Goal: Information Seeking & Learning: Learn about a topic

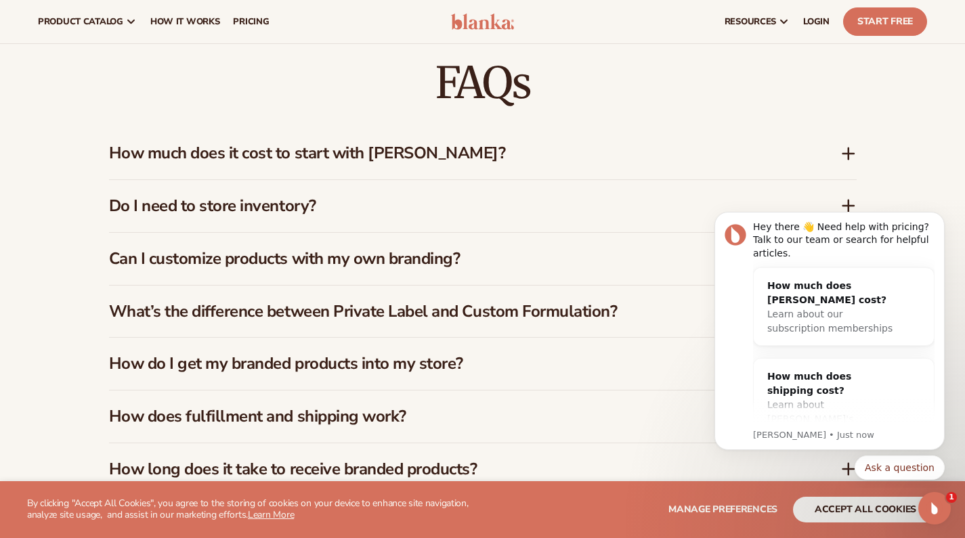
scroll to position [1907, 0]
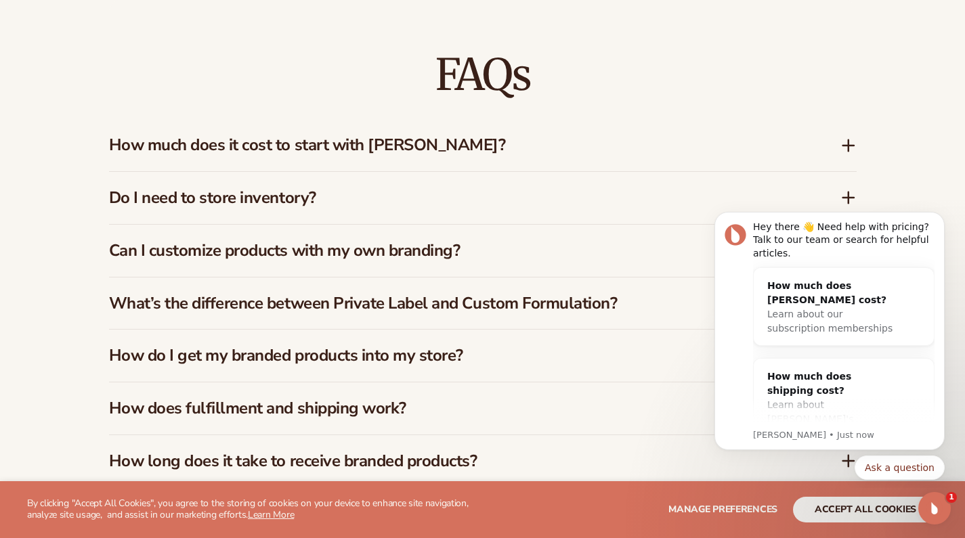
click at [589, 135] on h3 "How much does it cost to start with [PERSON_NAME]?" at bounding box center [454, 145] width 691 height 20
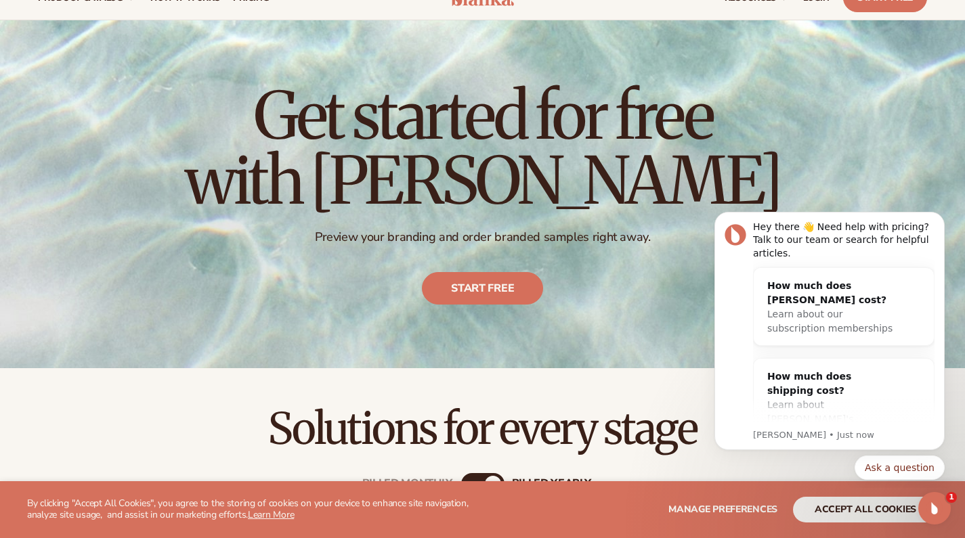
scroll to position [0, 0]
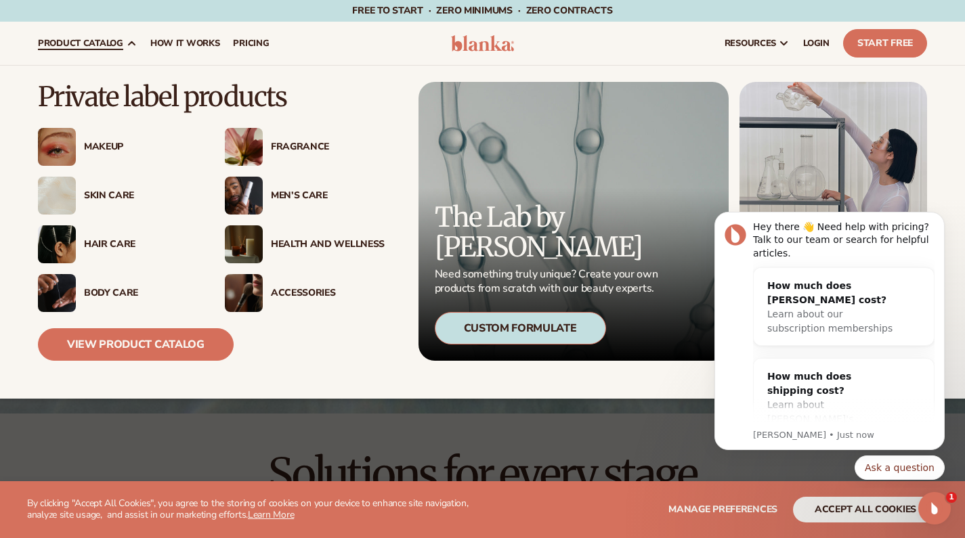
click at [93, 142] on div "Makeup" at bounding box center [141, 148] width 114 height 12
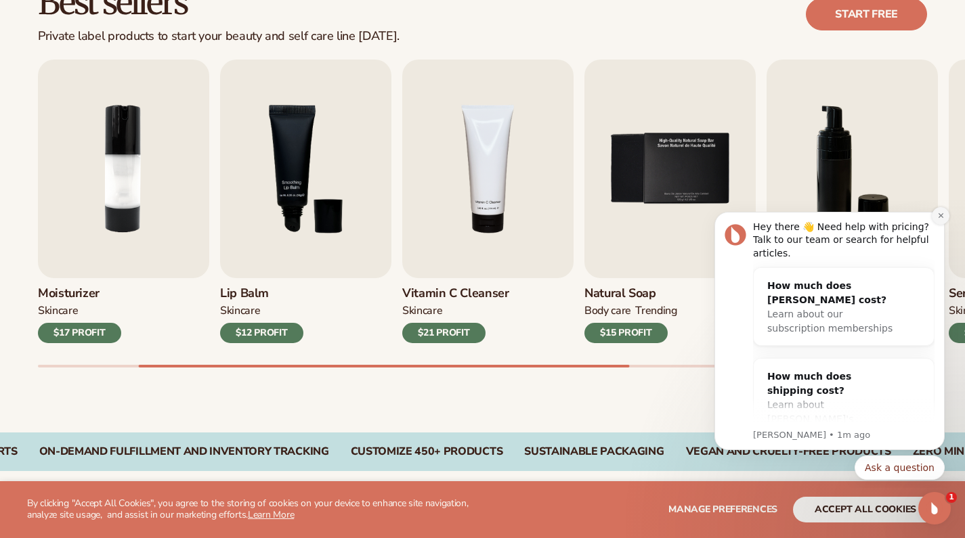
click at [937, 217] on icon "Dismiss notification" at bounding box center [940, 215] width 7 height 7
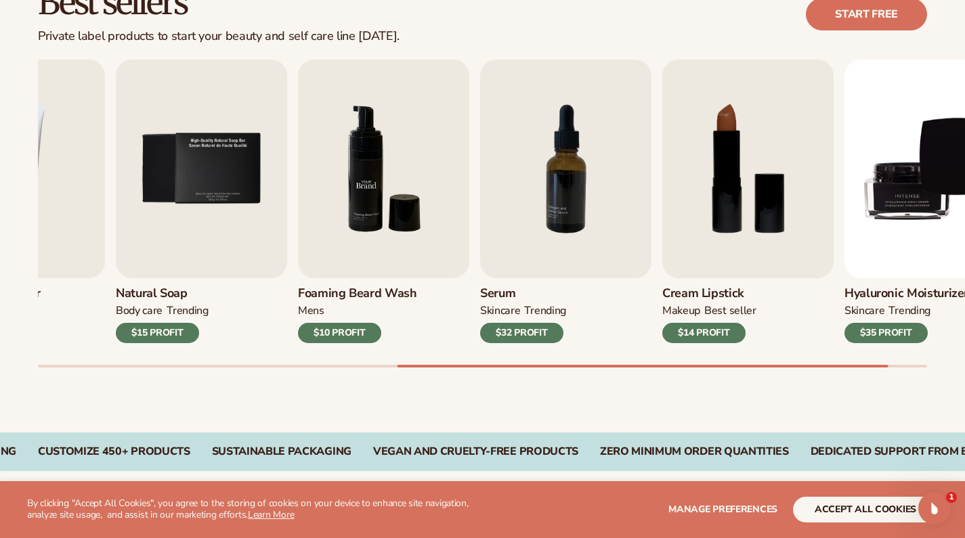
click at [433, 234] on img "6 / 9" at bounding box center [383, 169] width 171 height 219
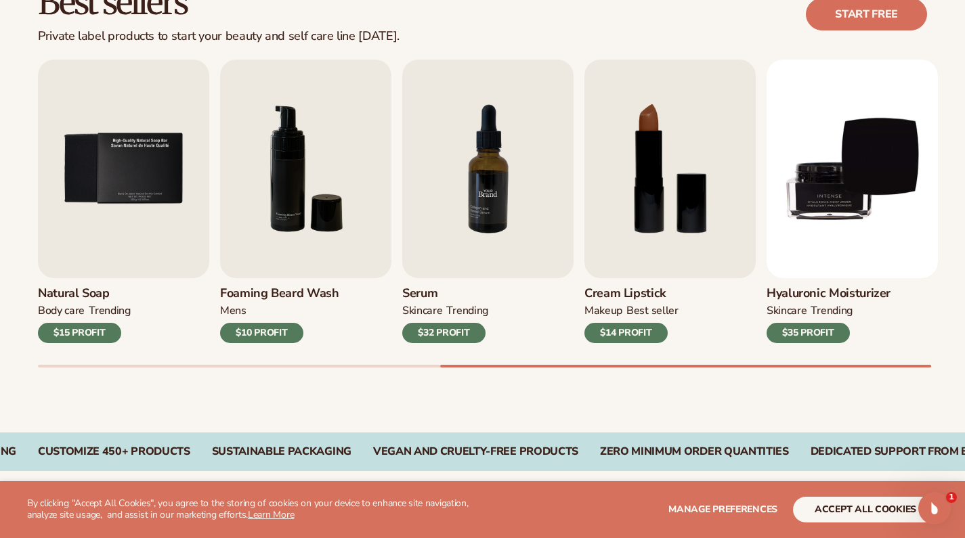
click at [537, 183] on img "7 / 9" at bounding box center [487, 169] width 171 height 219
click at [500, 171] on img "7 / 9" at bounding box center [487, 169] width 171 height 219
click at [475, 247] on img "7 / 9" at bounding box center [487, 169] width 171 height 219
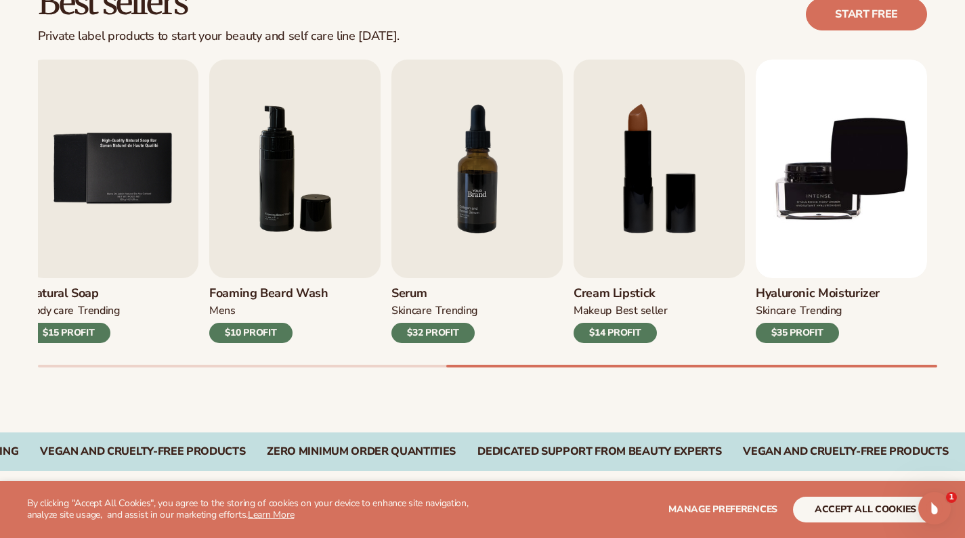
click at [495, 197] on img "7 / 9" at bounding box center [476, 169] width 171 height 219
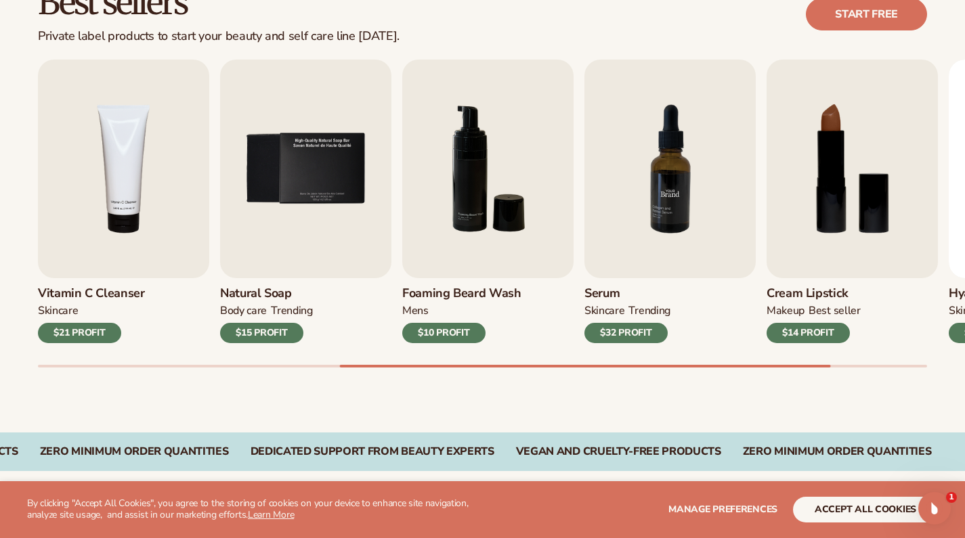
click at [679, 191] on img "7 / 9" at bounding box center [669, 169] width 171 height 219
click at [906, 181] on img "8 / 9" at bounding box center [852, 169] width 171 height 219
click at [814, 328] on div "$14 PROFIT" at bounding box center [808, 333] width 83 height 20
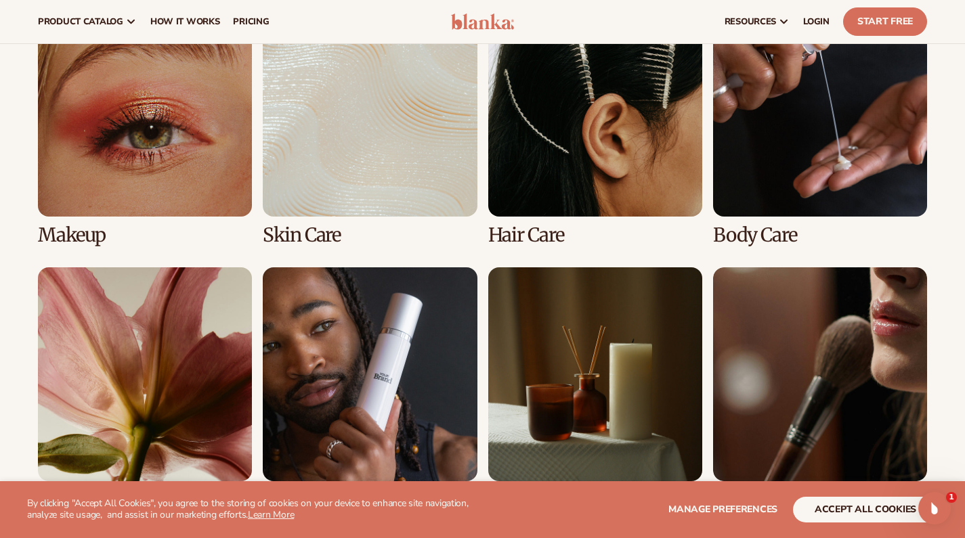
scroll to position [959, 0]
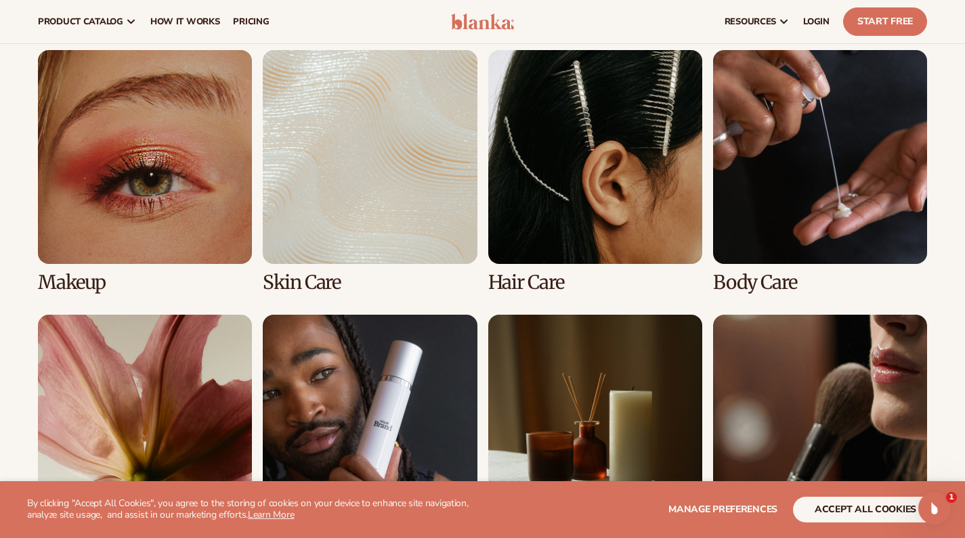
click at [404, 230] on link "2 / 8" at bounding box center [370, 171] width 214 height 243
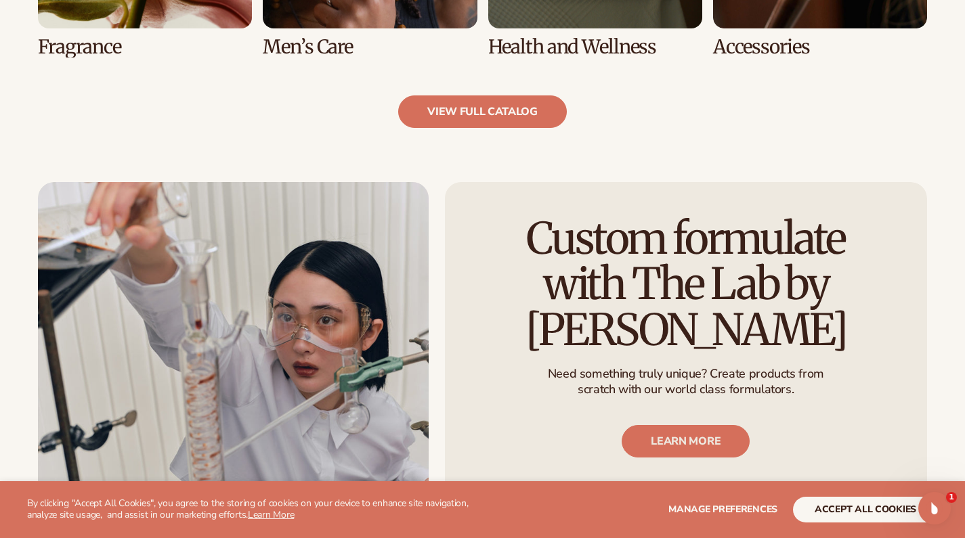
scroll to position [1529, 0]
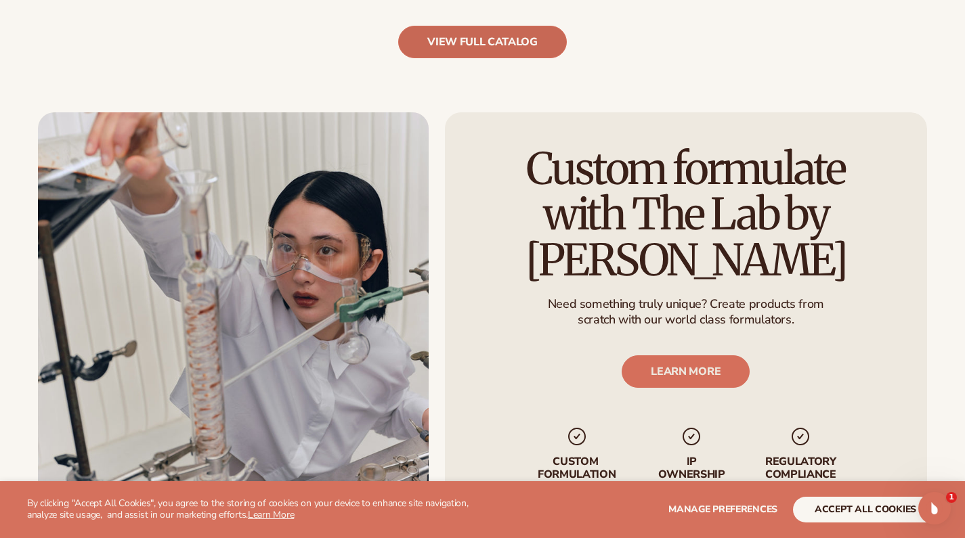
click at [492, 35] on link "view full catalog" at bounding box center [482, 42] width 169 height 33
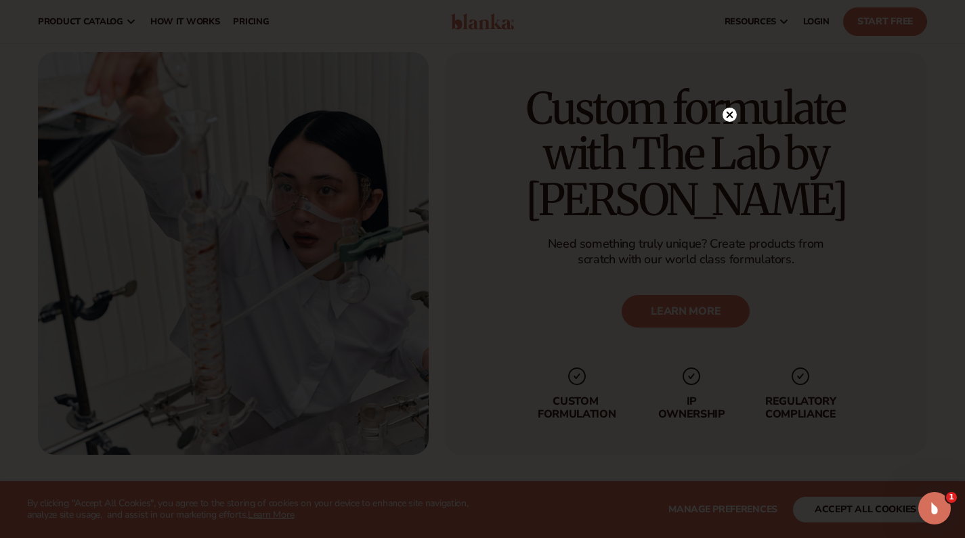
scroll to position [1572, 0]
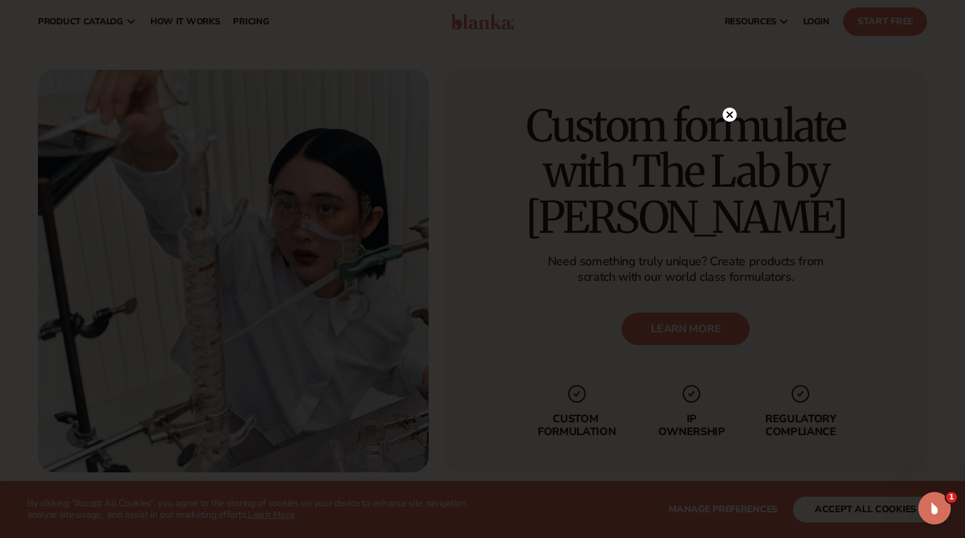
click at [731, 112] on icon at bounding box center [729, 115] width 7 height 7
